Goal: Check status

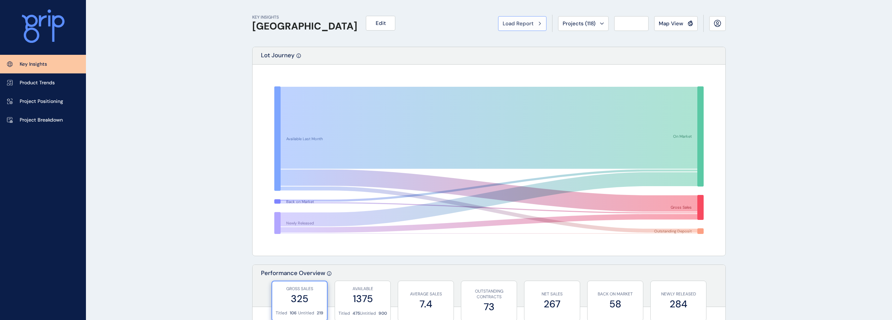
click at [520, 25] on span "Load Report" at bounding box center [518, 23] width 31 height 7
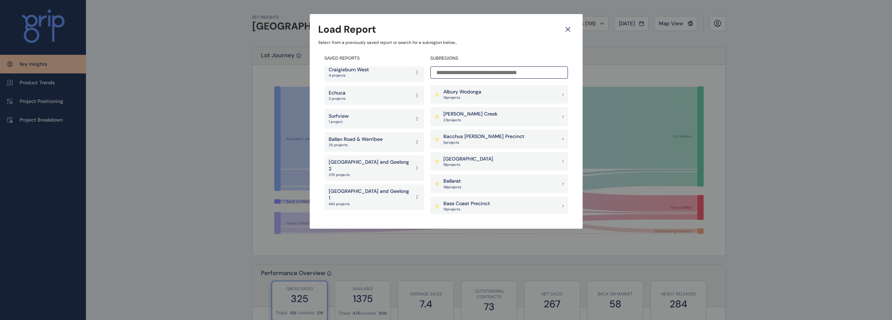
scroll to position [1360, 0]
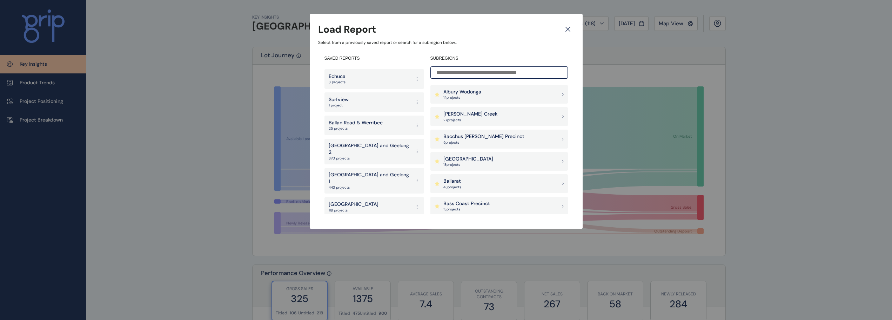
click at [338, 254] on p "142 projects" at bounding box center [339, 256] width 20 height 5
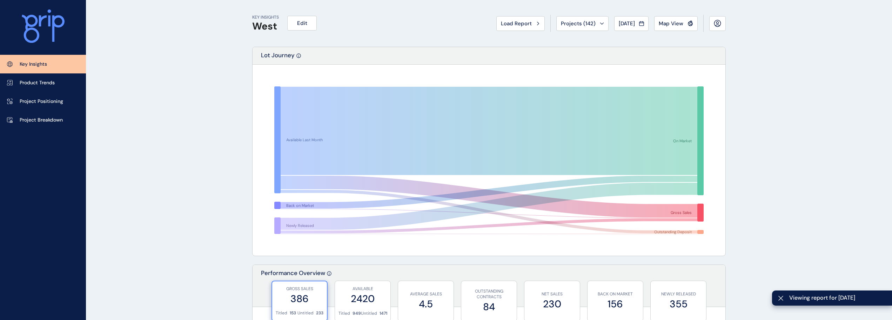
click at [505, 19] on button "Load Report" at bounding box center [521, 23] width 48 height 15
click at [507, 21] on div "Load Report Select from a previously saved report or search for a subregion bel…" at bounding box center [446, 160] width 892 height 320
click at [508, 24] on div "Load Report Select from a previously saved report or search for a subregion bel…" at bounding box center [446, 160] width 892 height 320
click at [514, 25] on div "Load Report Select from a previously saved report or search for a subregion bel…" at bounding box center [446, 160] width 892 height 320
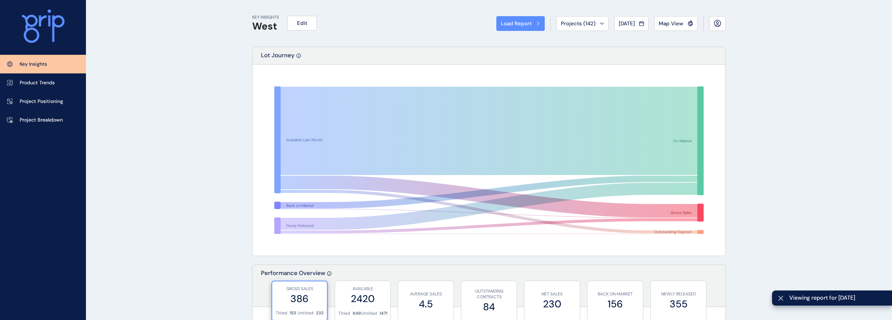
click at [512, 25] on div "Load Report Select from a previously saved report or search for a subregion bel…" at bounding box center [446, 160] width 892 height 320
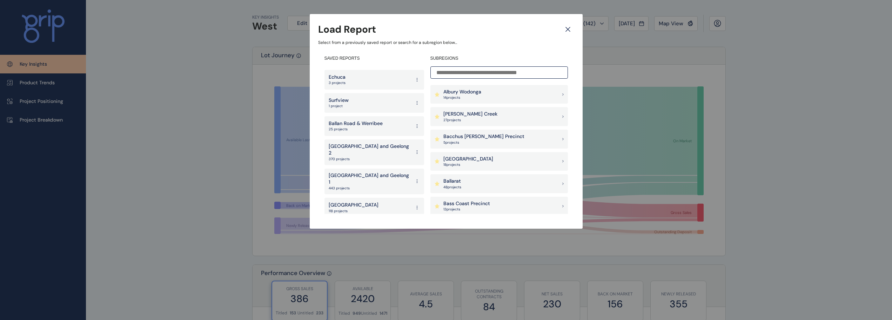
scroll to position [1360, 0]
click at [362, 224] on p "[GEOGRAPHIC_DATA]" at bounding box center [354, 227] width 50 height 7
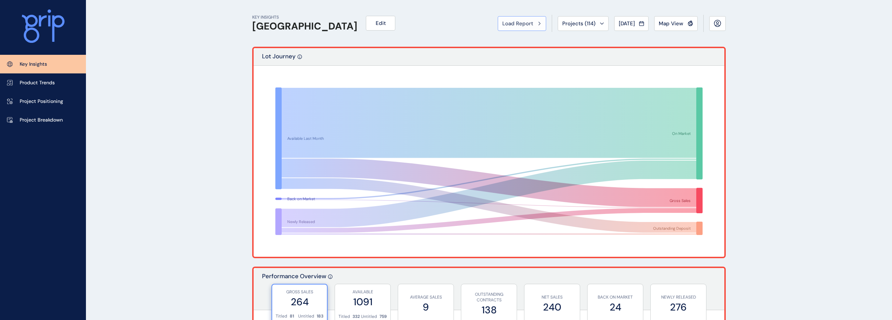
click at [518, 27] on button "Load Report" at bounding box center [522, 23] width 48 height 15
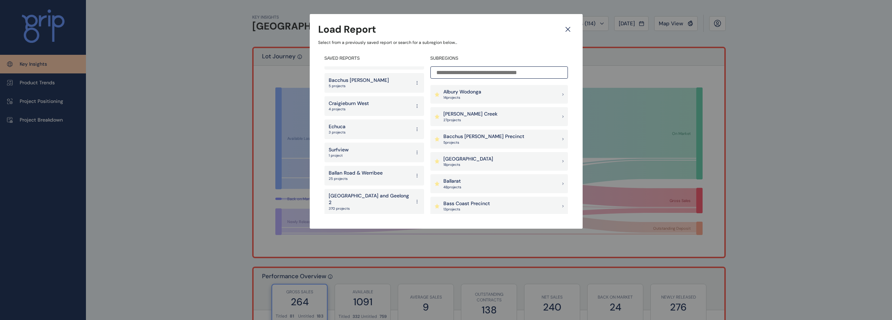
scroll to position [1360, 0]
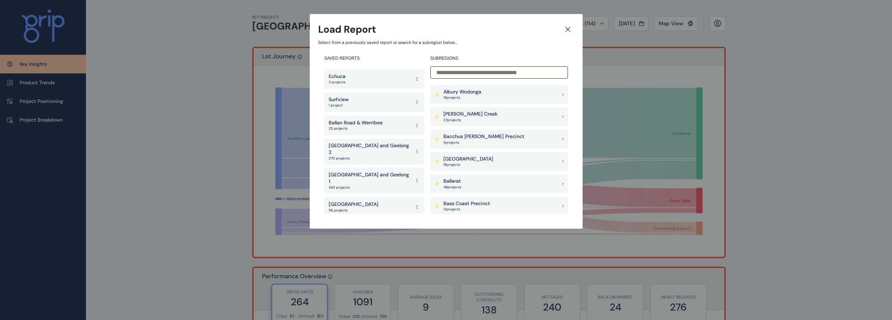
click at [352, 201] on p "[GEOGRAPHIC_DATA]" at bounding box center [354, 204] width 50 height 7
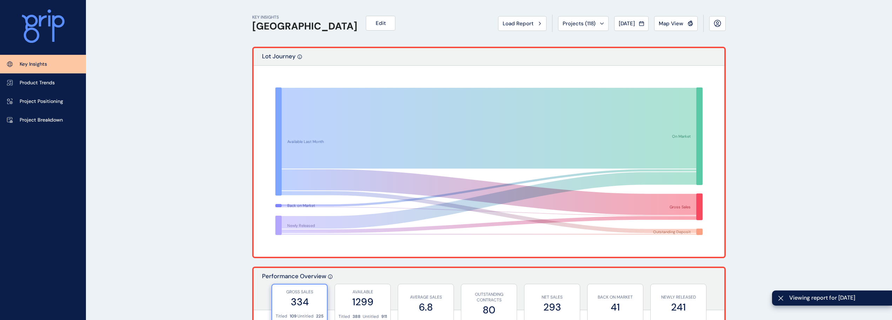
click at [508, 88] on icon at bounding box center [489, 128] width 415 height 81
click at [510, 88] on icon at bounding box center [489, 128] width 415 height 81
